Goal: Subscribe to service/newsletter

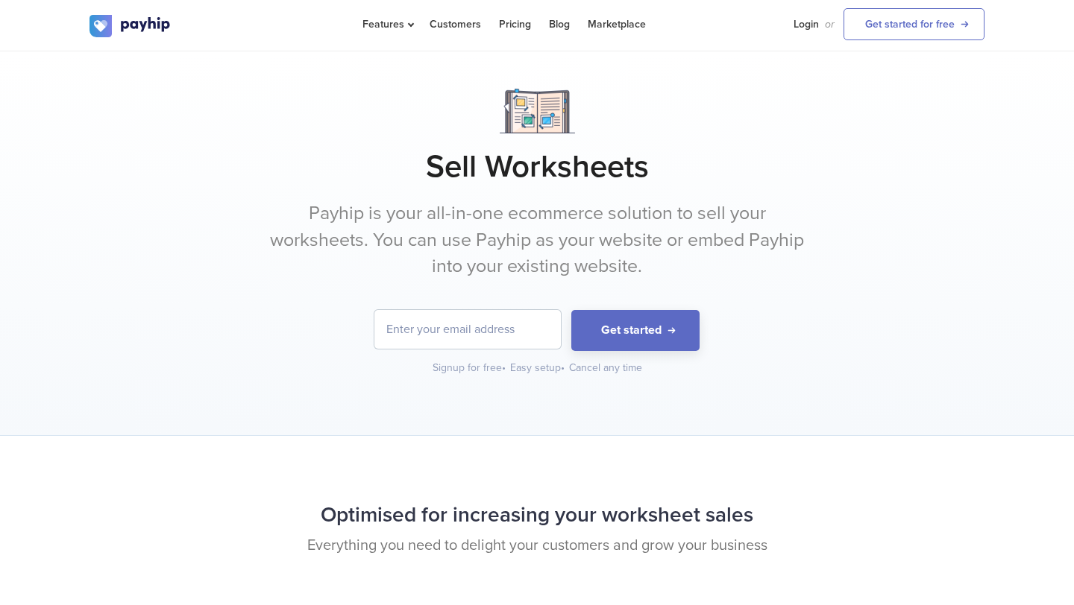
click at [450, 331] on input "email" at bounding box center [467, 329] width 186 height 39
type input "[EMAIL_ADDRESS][DOMAIN_NAME]"
click at [601, 341] on button "Get started" at bounding box center [635, 330] width 128 height 41
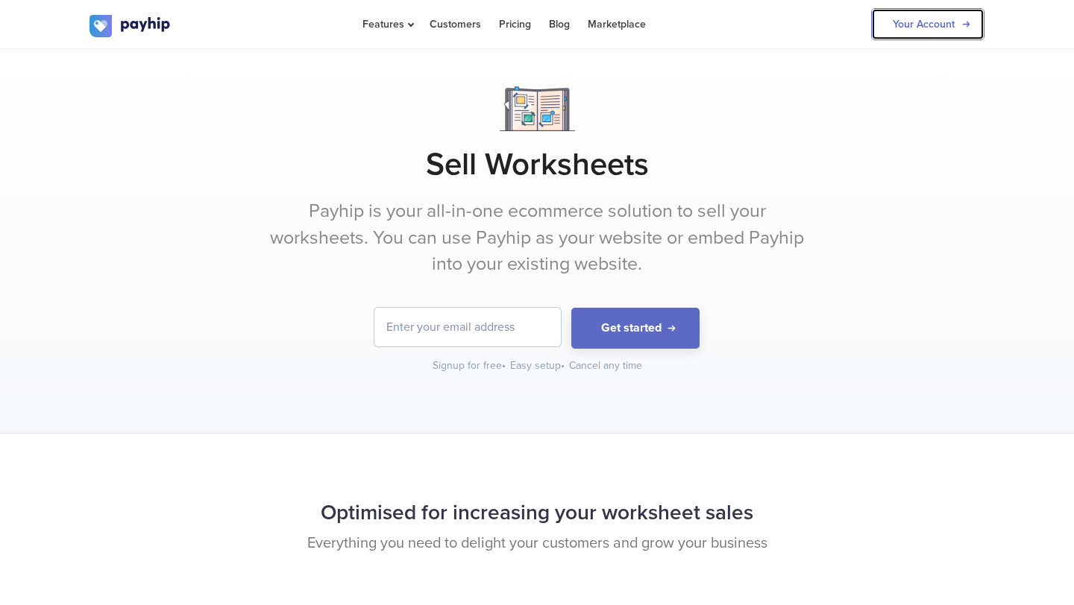
click at [910, 24] on link "Your Account" at bounding box center [927, 24] width 113 height 32
